Goal: Transaction & Acquisition: Purchase product/service

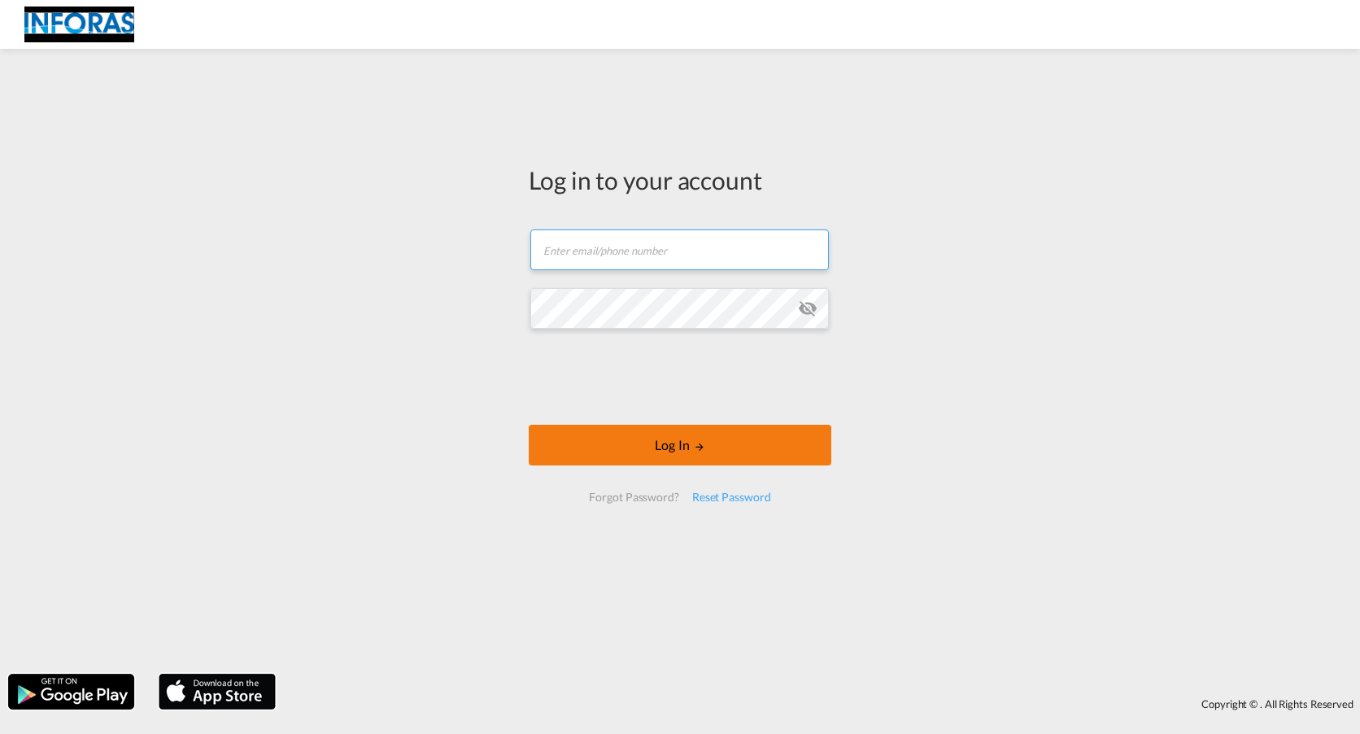
type input "[EMAIL_ADDRESS][PERSON_NAME][DOMAIN_NAME]"
click at [679, 453] on button "Log In" at bounding box center [680, 445] width 303 height 41
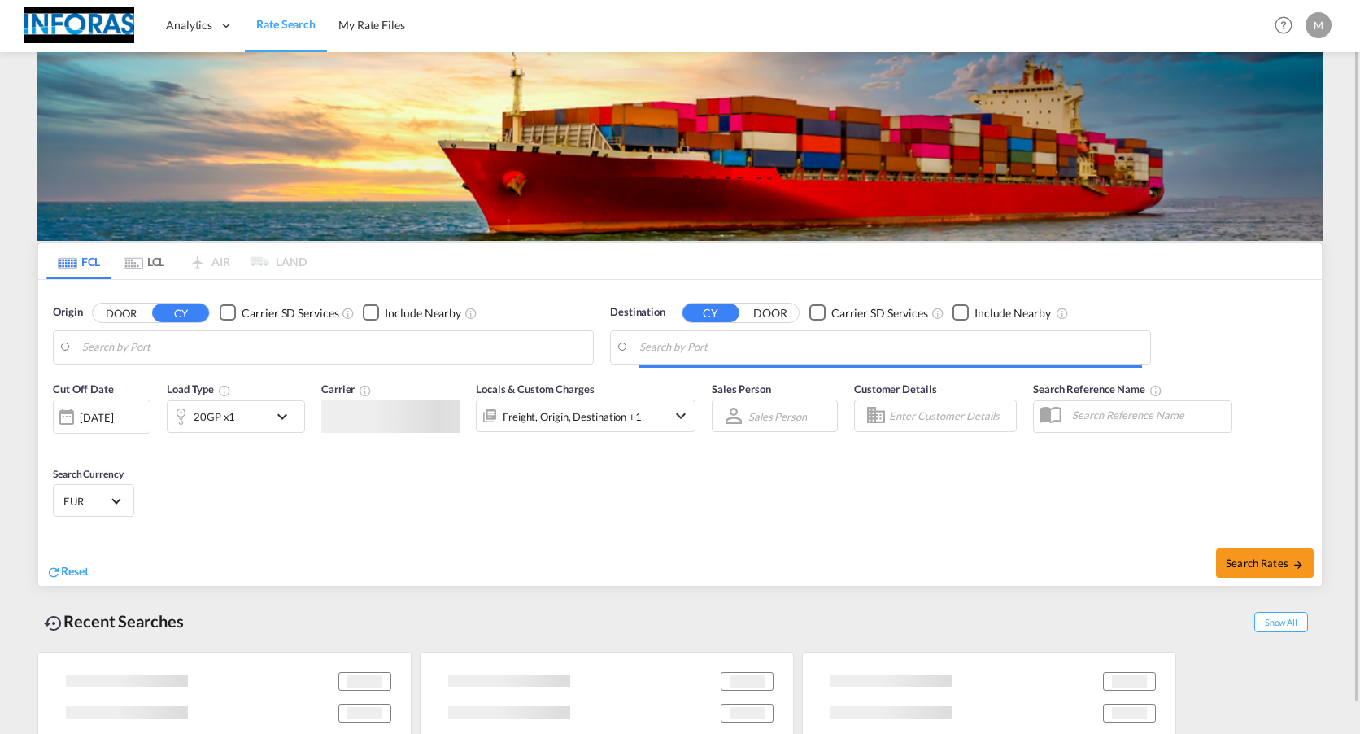
type input "[GEOGRAPHIC_DATA], [GEOGRAPHIC_DATA]"
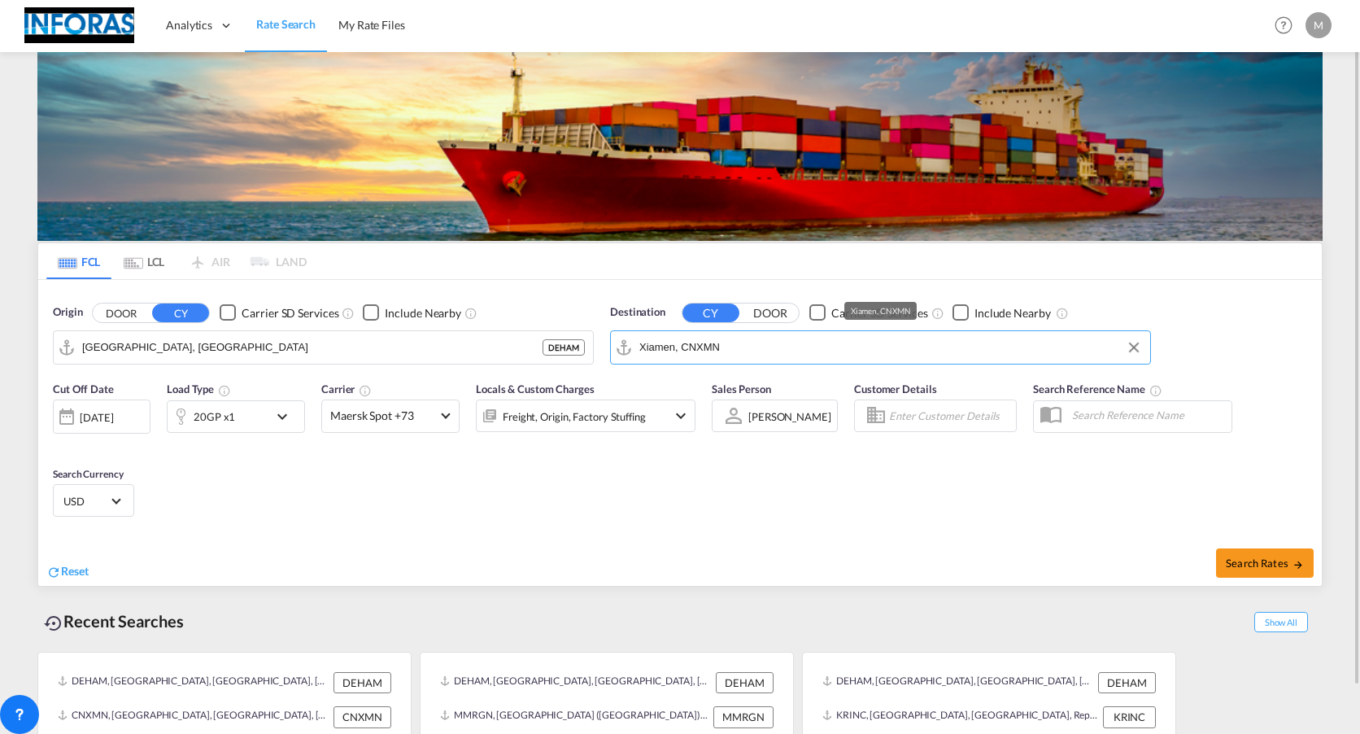
click at [783, 348] on input "Xiamen, CNXMN" at bounding box center [890, 347] width 503 height 24
drag, startPoint x: 783, startPoint y: 348, endPoint x: 643, endPoint y: 351, distance: 139.9
click at [644, 351] on input "Xiamen, CNXMN" at bounding box center [890, 347] width 503 height 24
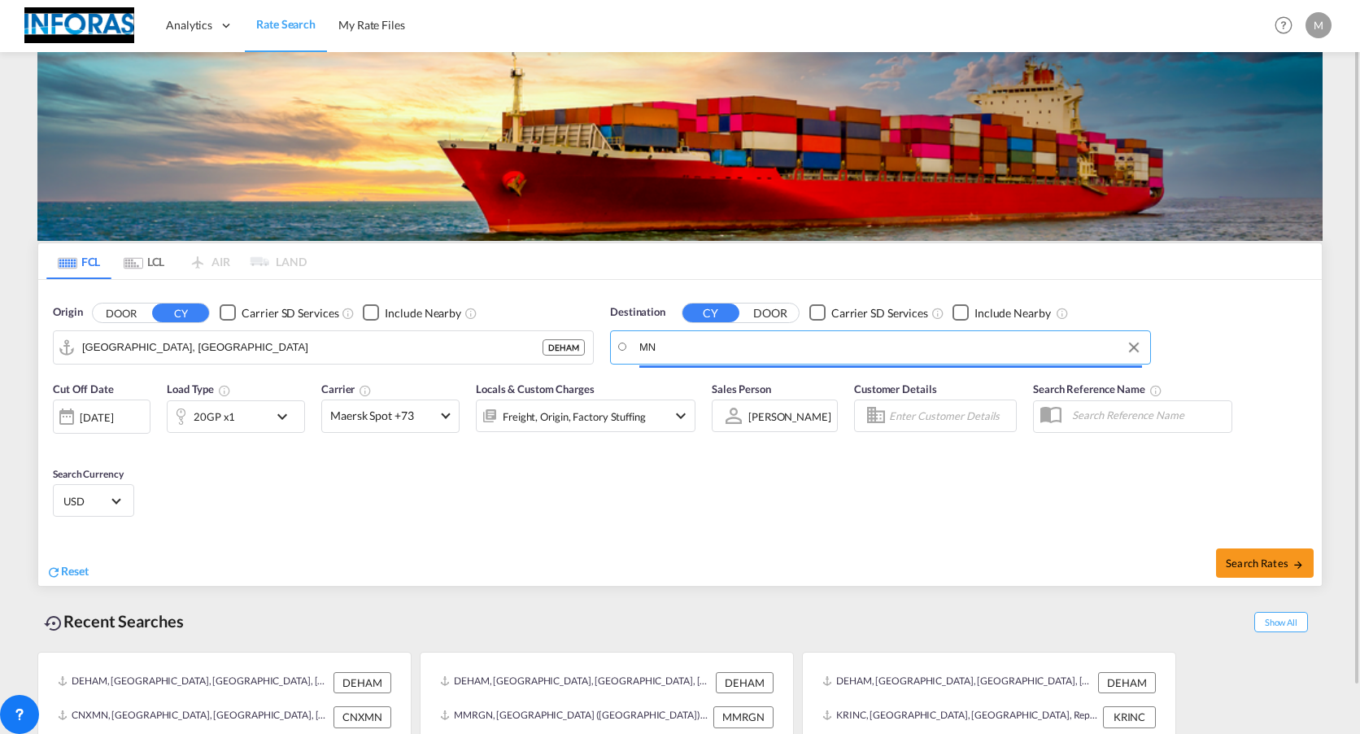
type input "N"
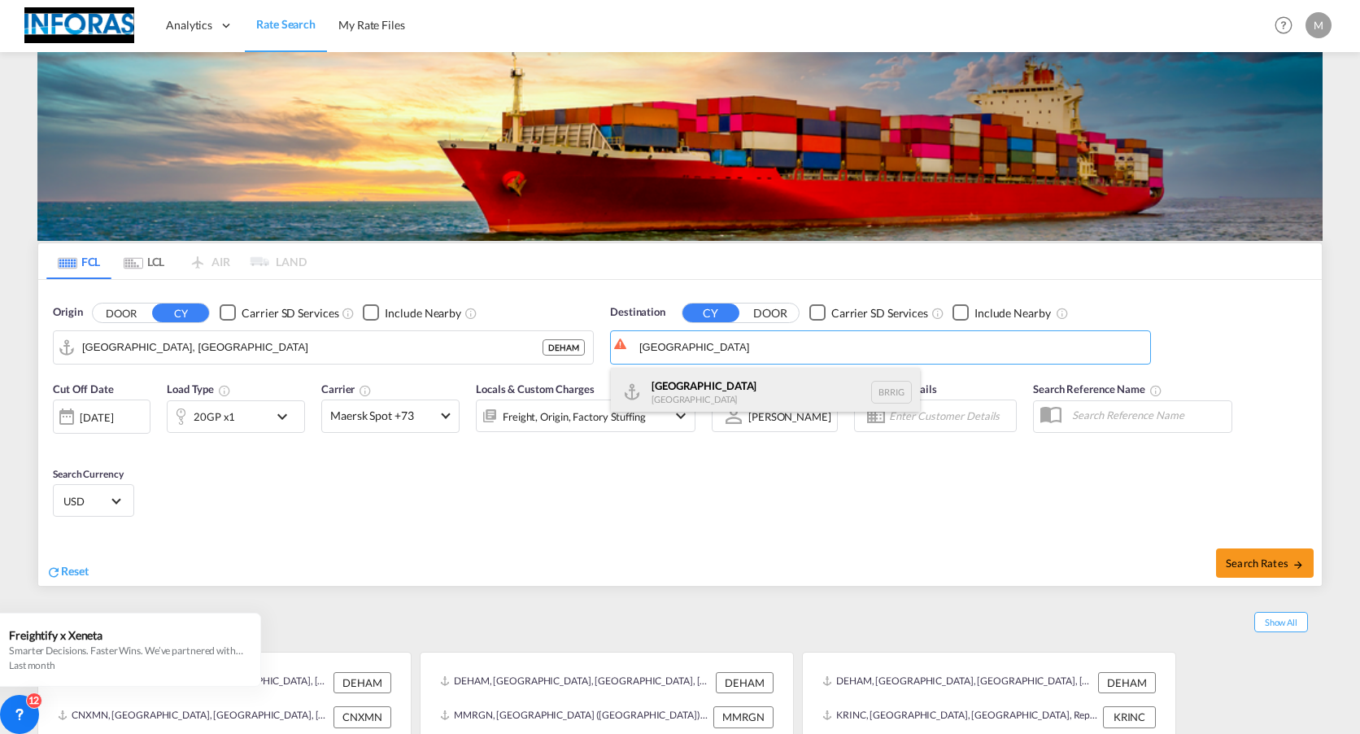
click at [672, 398] on div "[GEOGRAPHIC_DATA] [GEOGRAPHIC_DATA]" at bounding box center [765, 392] width 309 height 49
type input "[GEOGRAPHIC_DATA], [GEOGRAPHIC_DATA]"
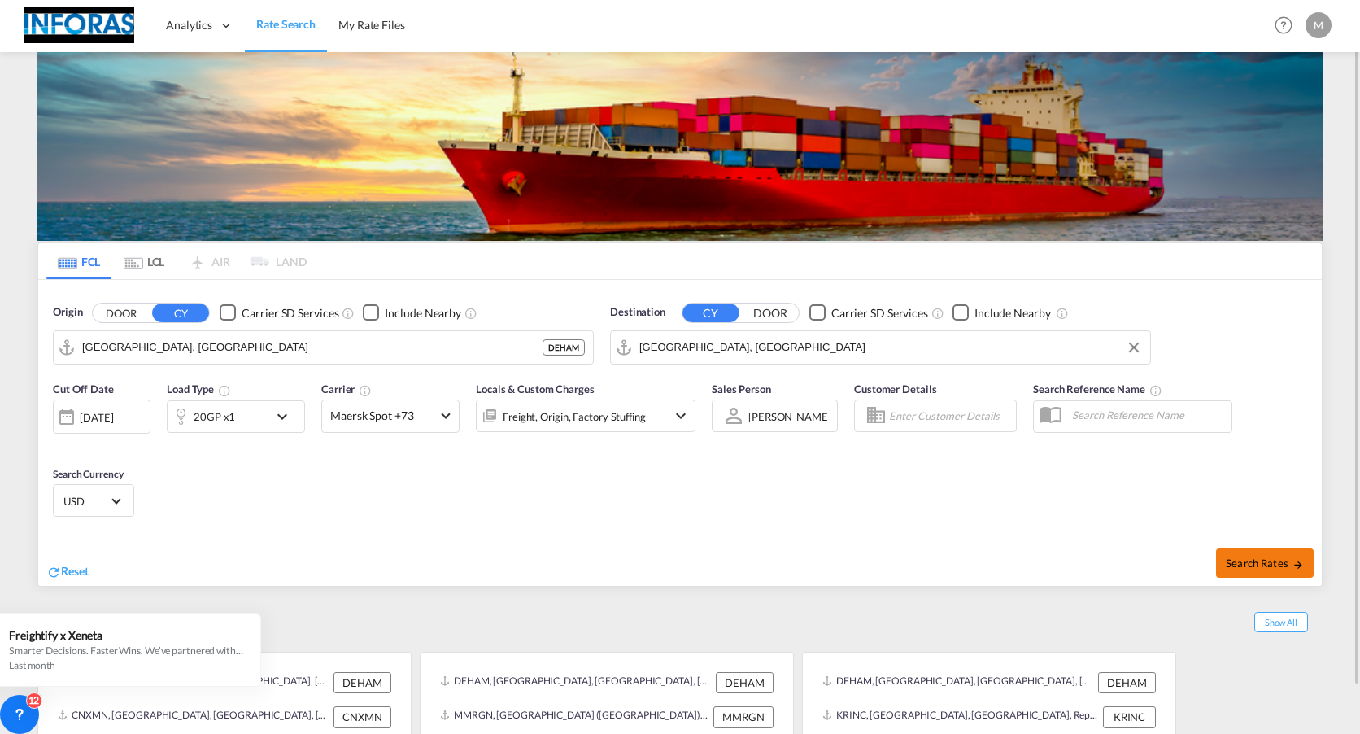
click at [1265, 566] on span "Search Rates" at bounding box center [1265, 562] width 78 height 13
type input "DEHAM to BRRIG / [DATE]"
